Goal: Transaction & Acquisition: Purchase product/service

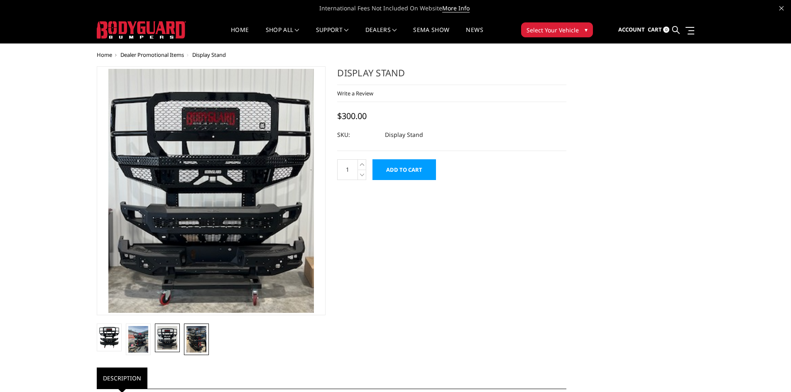
click at [203, 343] on img at bounding box center [196, 339] width 20 height 27
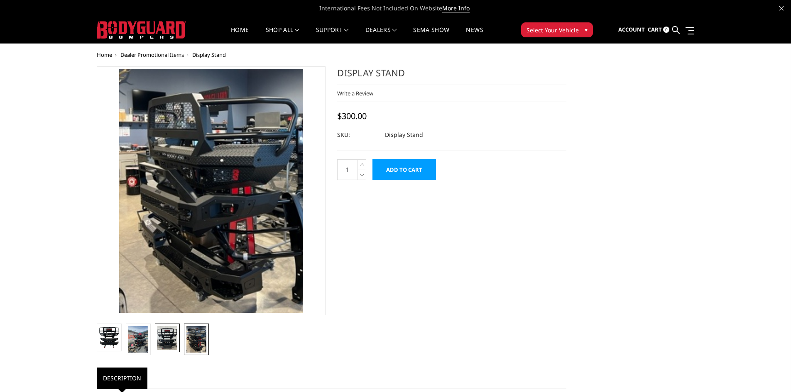
click at [177, 336] on img at bounding box center [167, 338] width 20 height 24
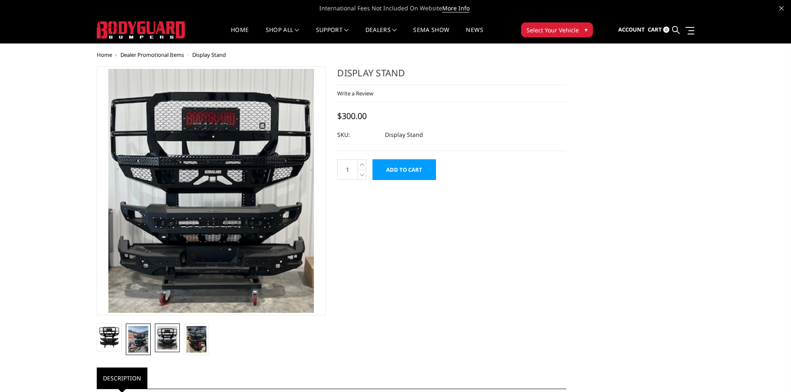
click at [150, 338] on link at bounding box center [138, 340] width 25 height 32
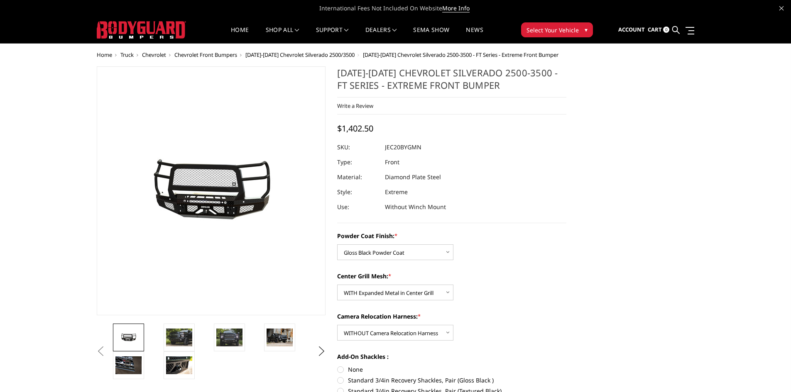
select select "3243"
select select "3245"
select select "3248"
